Goal: Information Seeking & Learning: Stay updated

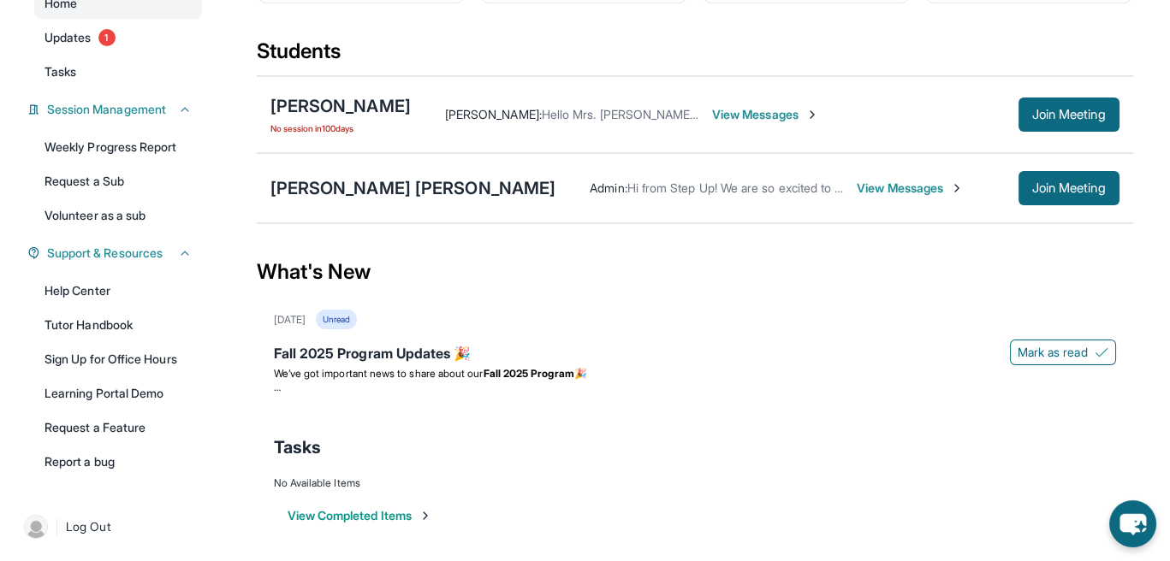
scroll to position [178, 0]
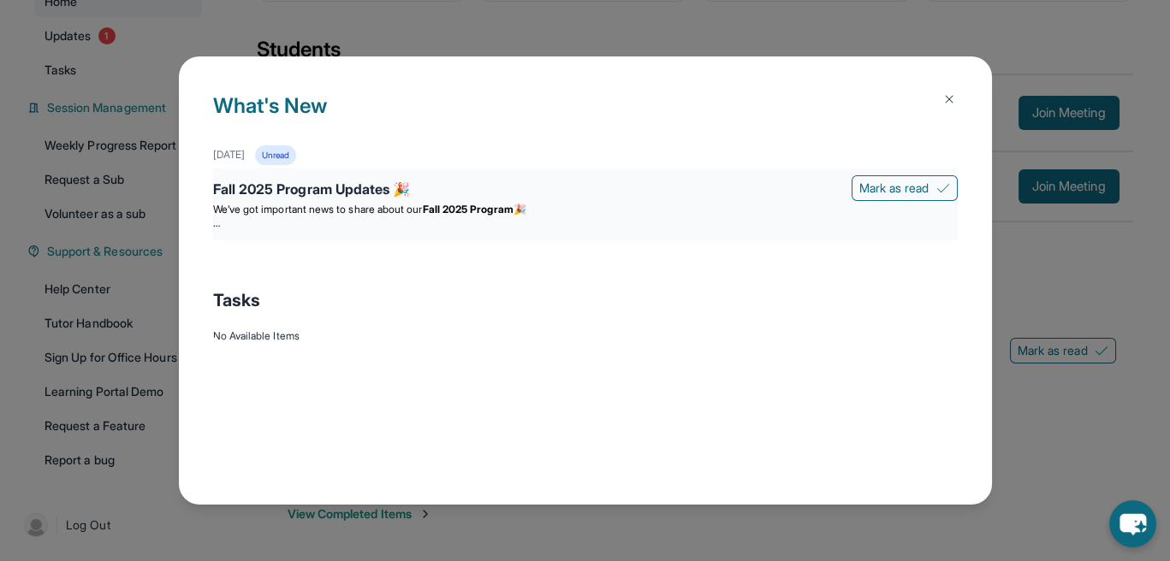
click at [375, 188] on div "Fall 2025 Program Updates 🎉" at bounding box center [585, 191] width 744 height 24
click at [372, 193] on div "Fall 2025 Program Updates 🎉" at bounding box center [585, 191] width 744 height 24
click at [370, 205] on p "We’ve got important news to share about our Fall 2025 Program 🎉" at bounding box center [585, 210] width 744 height 14
click at [953, 105] on img at bounding box center [949, 99] width 14 height 14
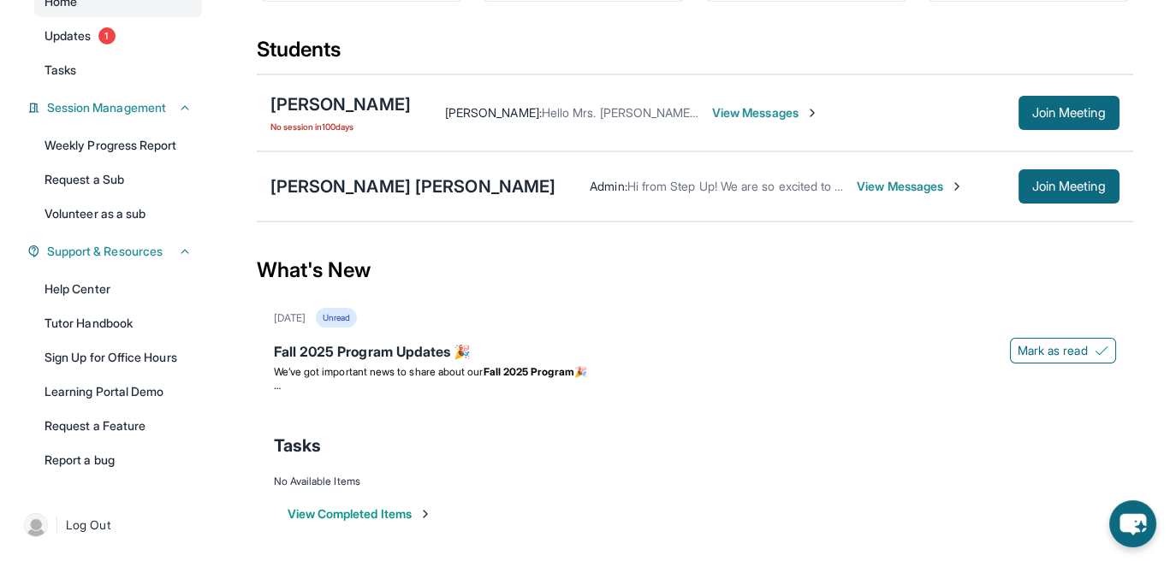
click at [333, 323] on div "[DATE] Unread" at bounding box center [695, 318] width 842 height 20
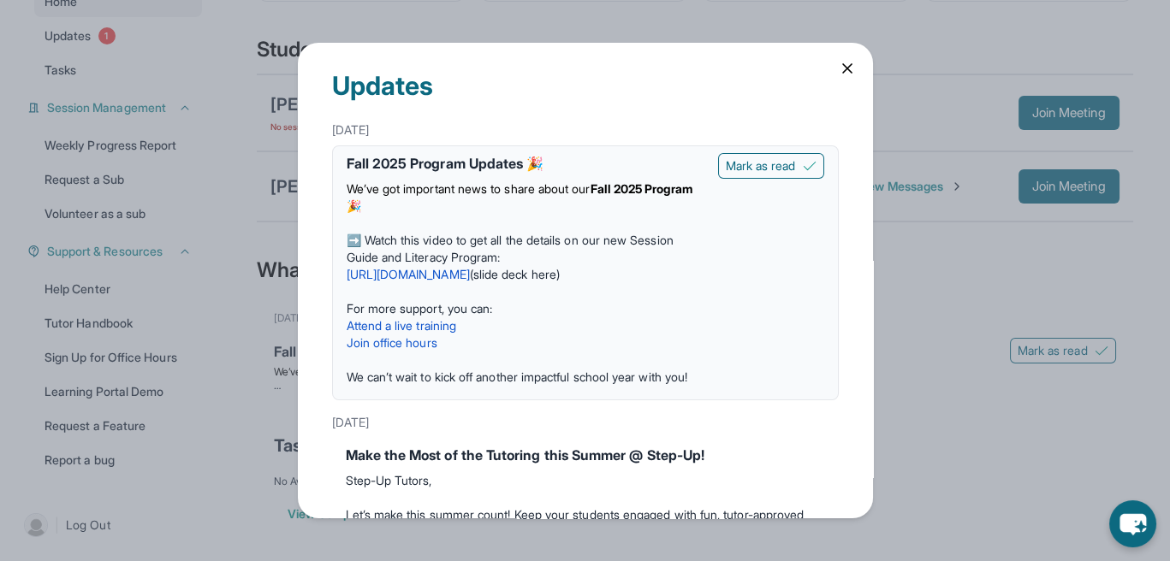
scroll to position [0, 0]
click at [459, 277] on link "[URL][DOMAIN_NAME]" at bounding box center [408, 274] width 123 height 15
click at [556, 275] on link "slide deck here" at bounding box center [514, 274] width 83 height 15
click at [470, 275] on link "[URL][DOMAIN_NAME]" at bounding box center [408, 274] width 123 height 15
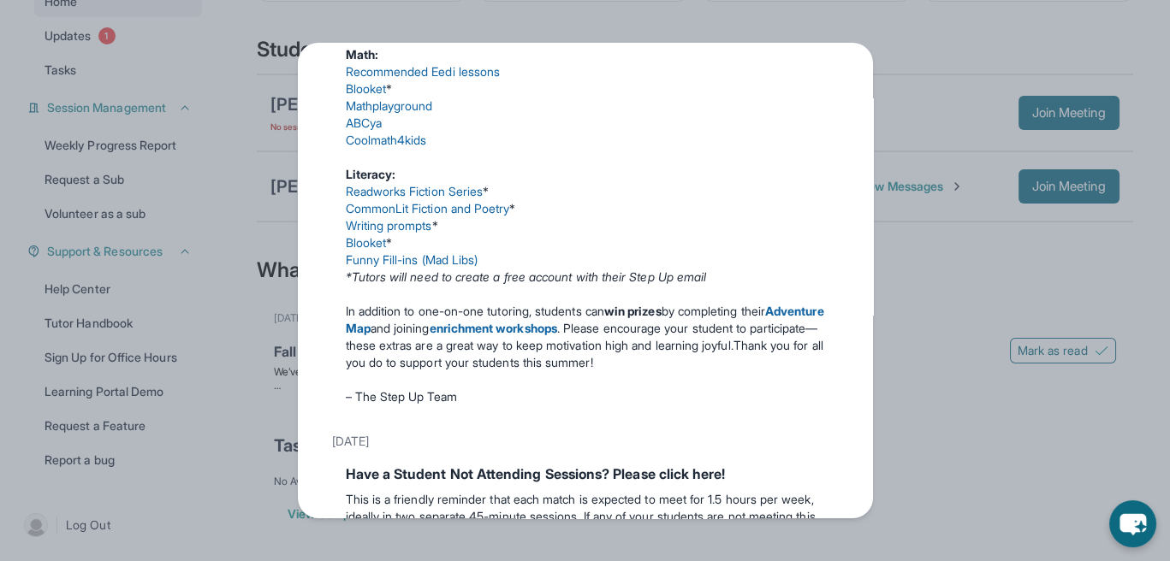
scroll to position [513, 0]
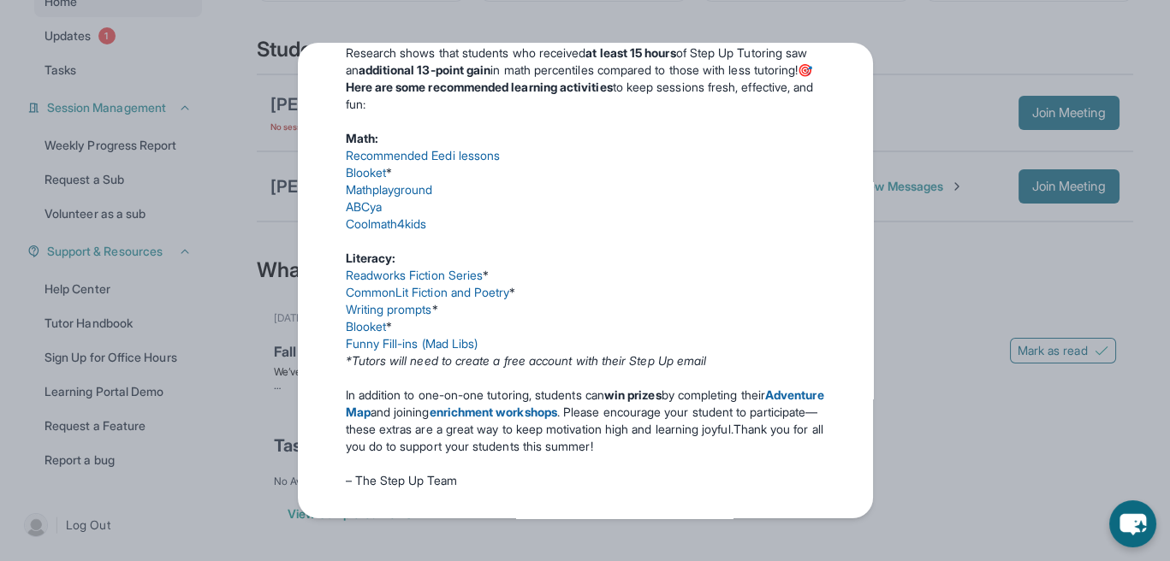
click at [892, 114] on div "Updates [DATE] Fall 2025 Program Updates 🎉 We’ve got important news to share ab…" at bounding box center [585, 280] width 1170 height 561
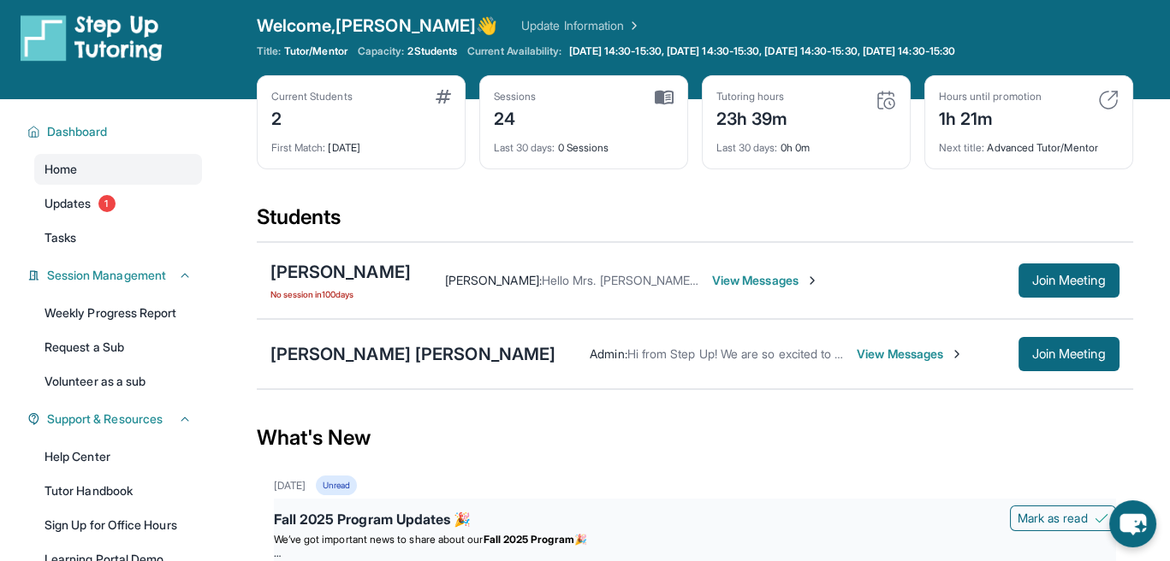
scroll to position [7, 0]
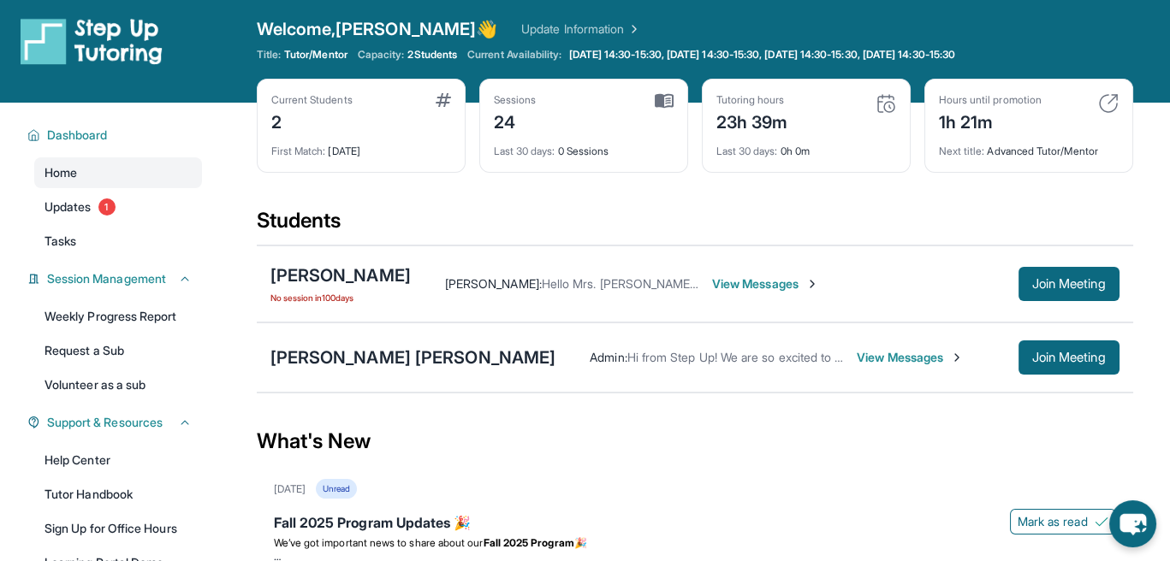
click at [856, 360] on span "View Messages" at bounding box center [909, 357] width 107 height 17
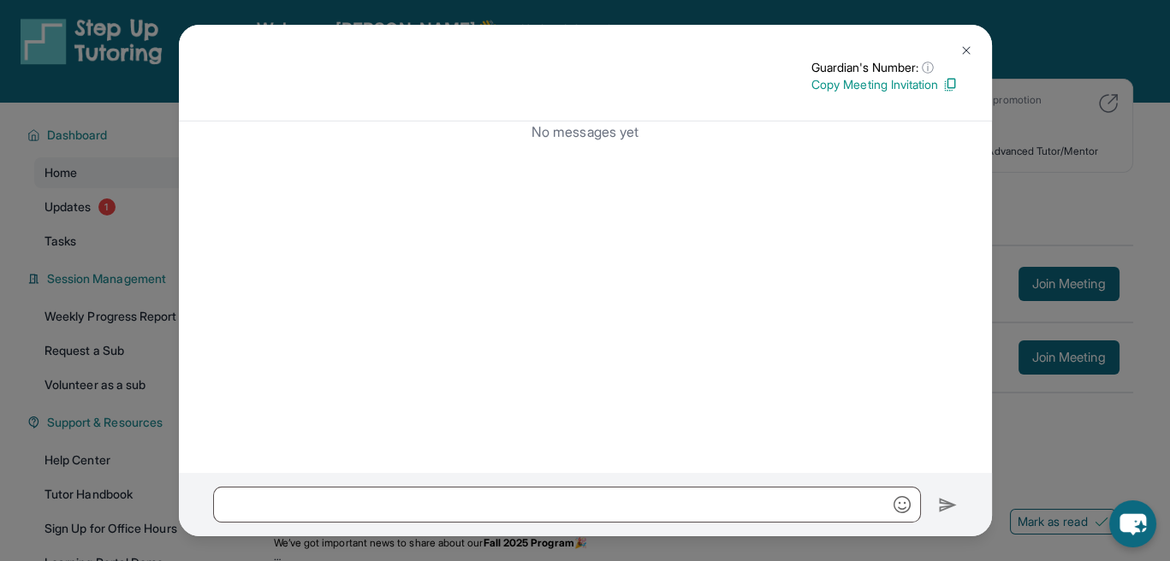
click at [963, 39] on button at bounding box center [966, 50] width 34 height 34
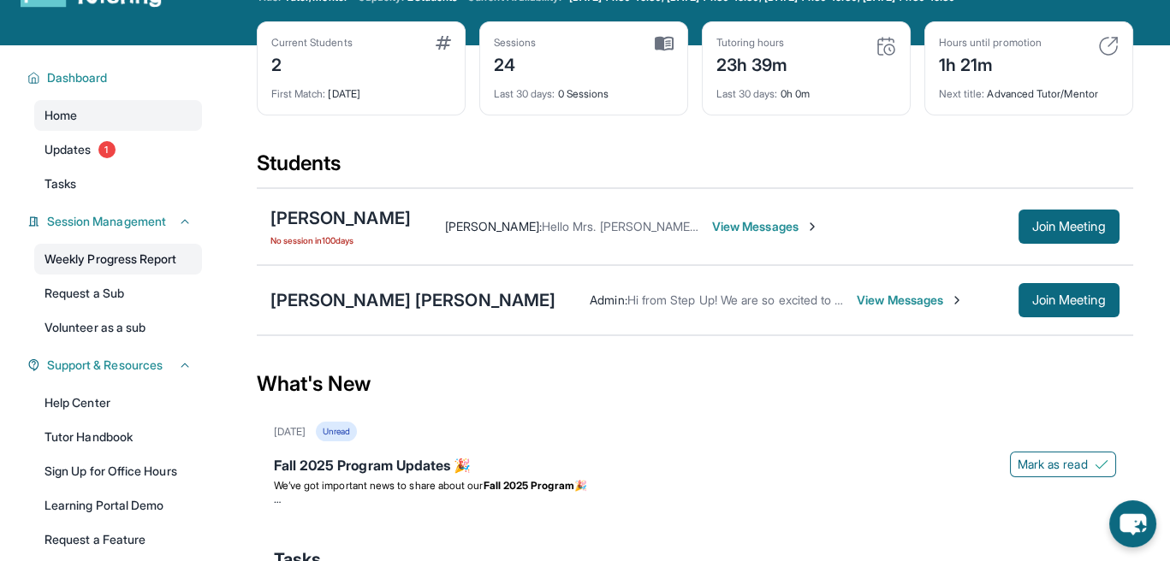
scroll to position [92, 0]
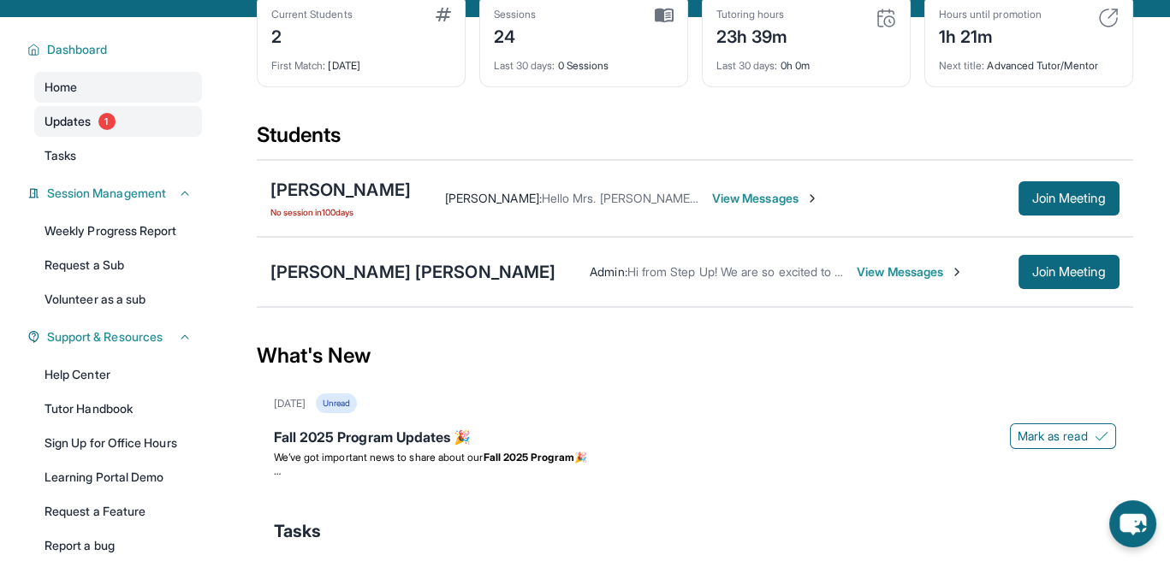
click at [101, 110] on link "Updates 1" at bounding box center [118, 121] width 168 height 31
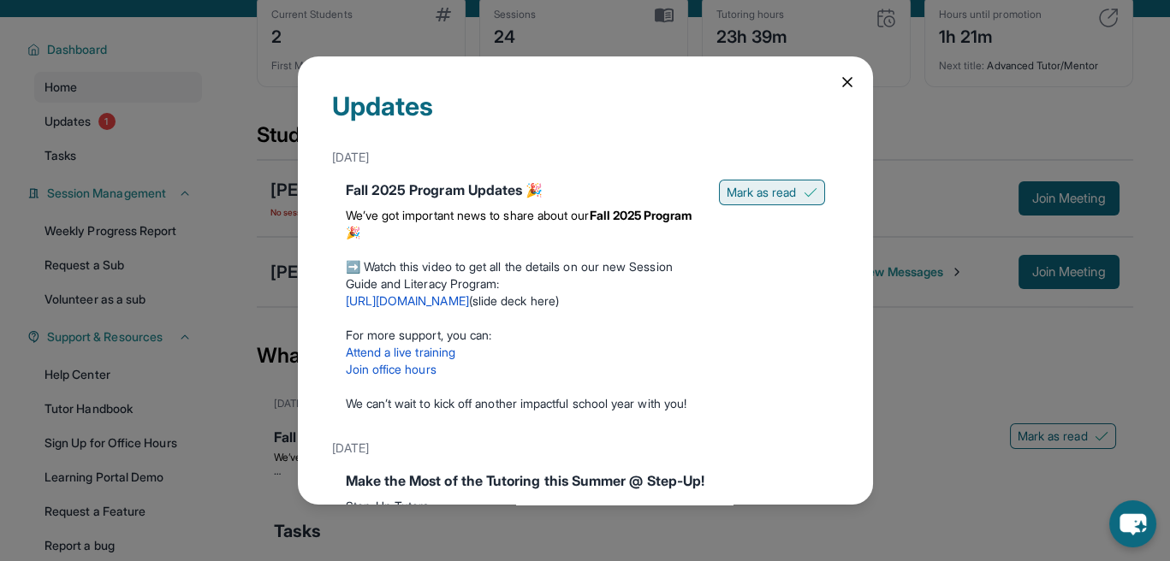
click at [785, 188] on button "Mark as read" at bounding box center [772, 193] width 106 height 26
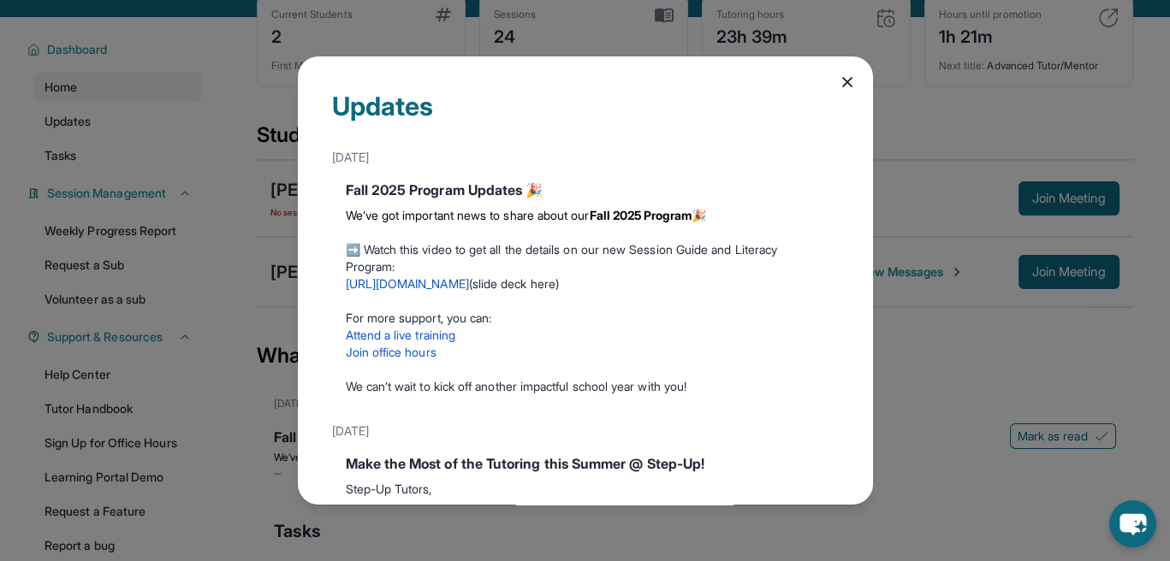
click at [844, 83] on div "Updates [DATE] Fall 2025 Program Updates 🎉 We’ve got important news to share ab…" at bounding box center [585, 280] width 575 height 449
click at [826, 92] on div "Updates [DATE] Fall 2025 Program Updates 🎉 We’ve got important news to share ab…" at bounding box center [585, 280] width 575 height 449
click at [846, 84] on div "Updates [DATE] Fall 2025 Program Updates 🎉 We’ve got important news to share ab…" at bounding box center [585, 280] width 575 height 449
click at [843, 86] on icon at bounding box center [847, 82] width 9 height 9
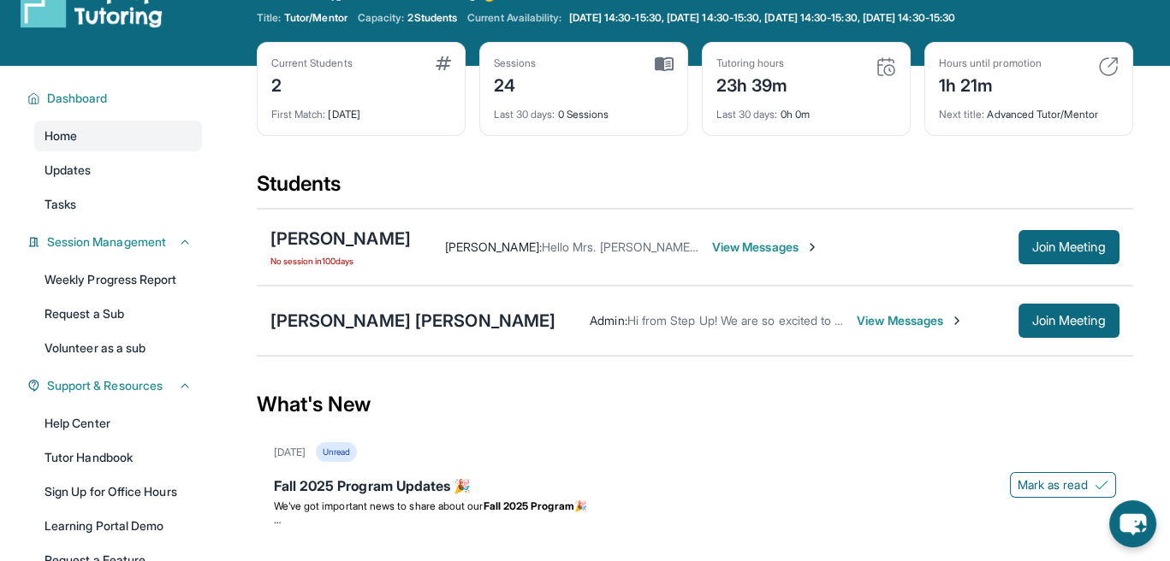
scroll to position [7, 0]
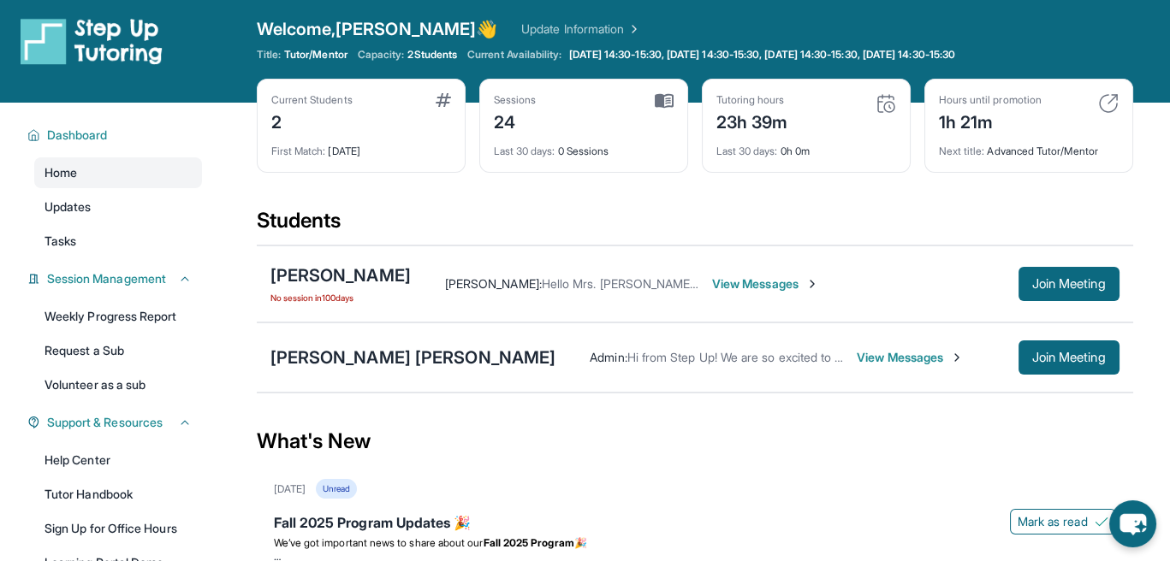
click at [521, 22] on link "Update Information" at bounding box center [581, 29] width 120 height 17
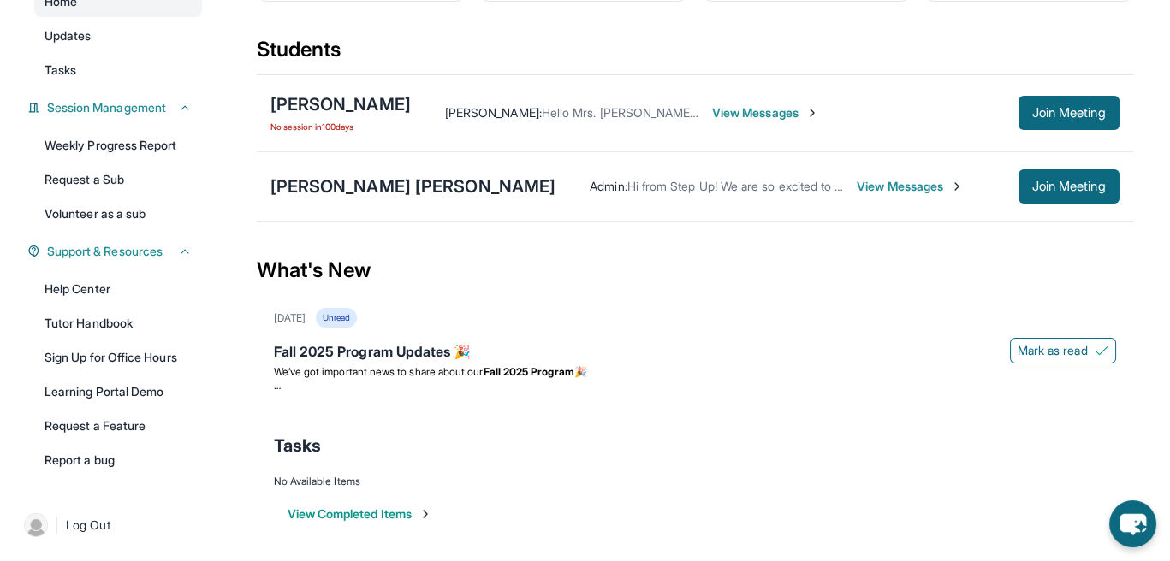
scroll to position [0, 0]
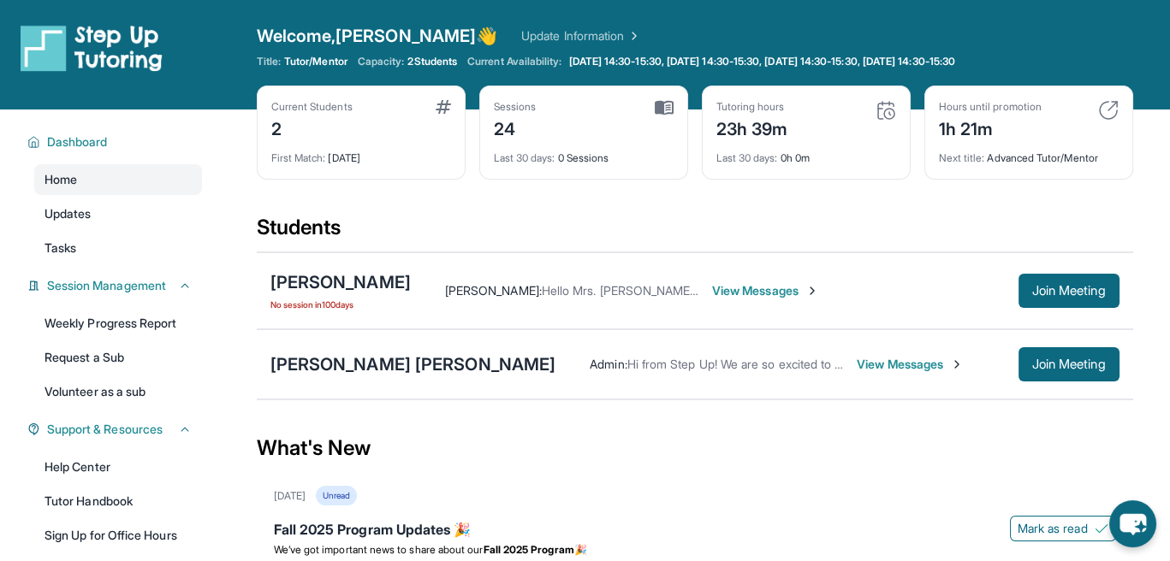
click at [521, 37] on link "Update Information" at bounding box center [581, 35] width 120 height 17
